Goal: Find contact information: Find contact information

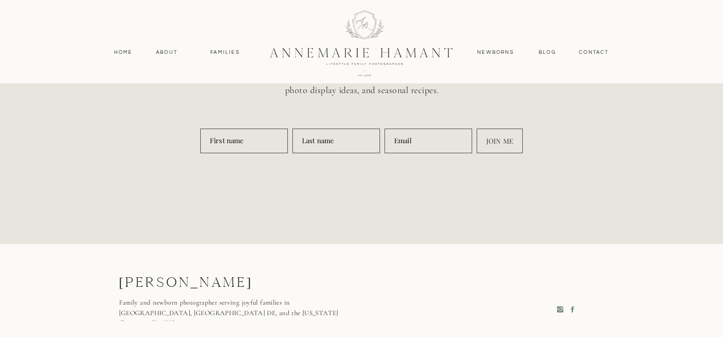
scroll to position [4266, 0]
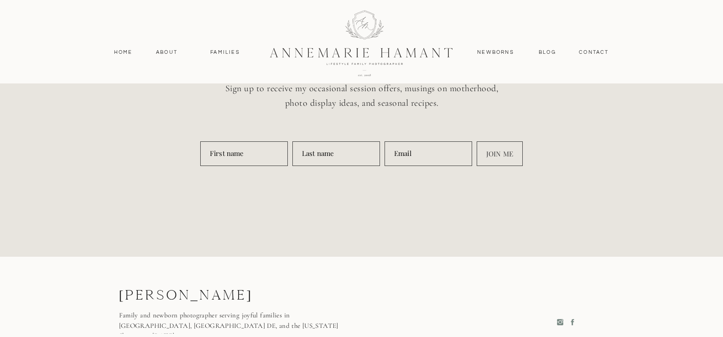
click at [443, 232] on div "Fir X st name Firs I t name First na z me Firs s t name La Z st name Last n w a…" at bounding box center [362, 186] width 454 height 145
click at [593, 50] on nav "contact" at bounding box center [594, 52] width 40 height 8
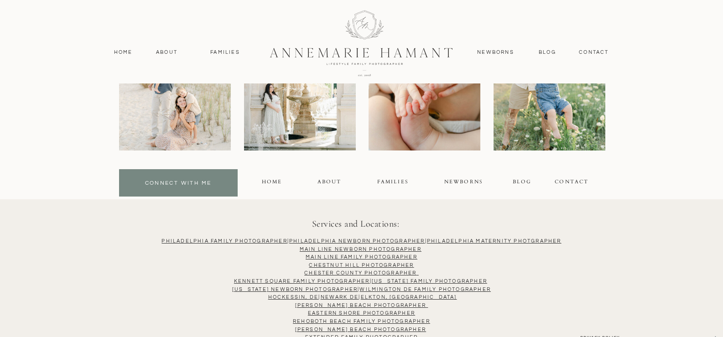
scroll to position [786, 0]
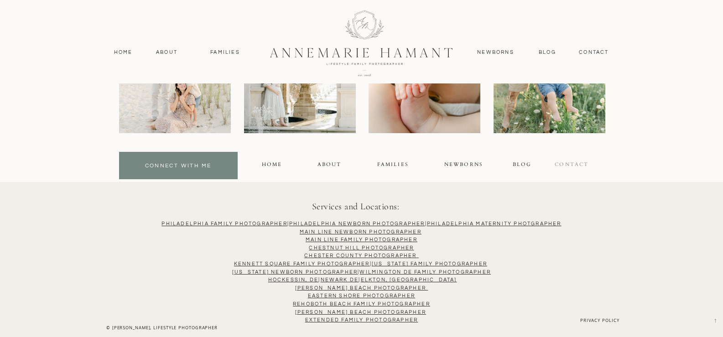
click at [567, 171] on div "contact" at bounding box center [572, 166] width 36 height 10
click at [573, 164] on div "contact" at bounding box center [572, 166] width 36 height 10
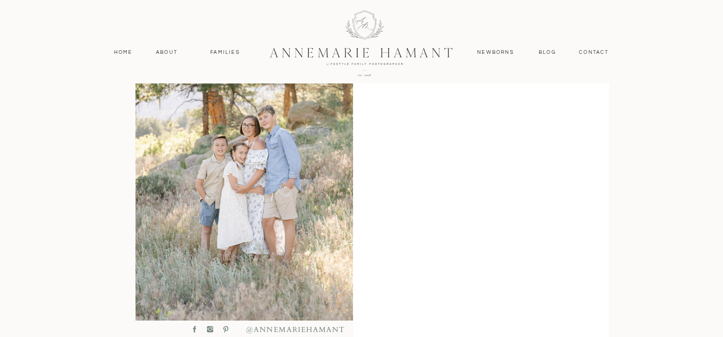
scroll to position [345, 0]
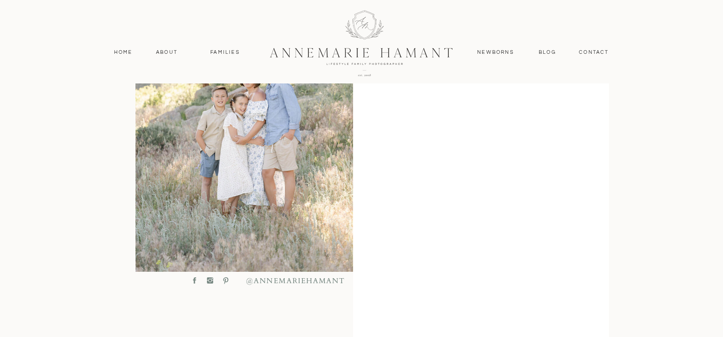
click at [193, 280] on icon at bounding box center [194, 280] width 3 height 6
